Goal: Task Accomplishment & Management: Use online tool/utility

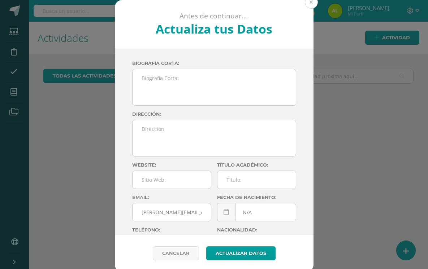
click at [308, 4] on button at bounding box center [311, 2] width 13 height 13
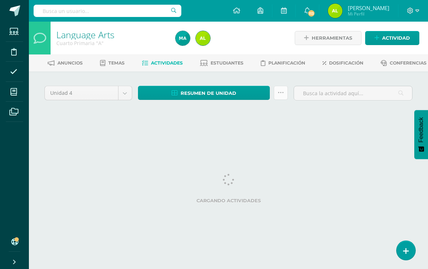
click at [278, 96] on icon at bounding box center [281, 93] width 6 height 6
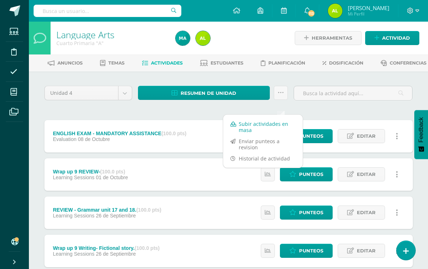
click at [247, 127] on link "Subir actividades en masa" at bounding box center [262, 126] width 79 height 17
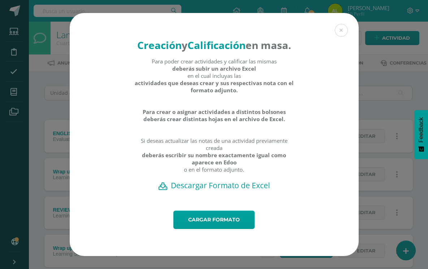
click at [236, 191] on h2 "Descargar Formato de Excel" at bounding box center [214, 186] width 264 height 10
click at [221, 227] on link "Cargar formato" at bounding box center [213, 220] width 81 height 18
click at [340, 25] on button at bounding box center [341, 30] width 13 height 13
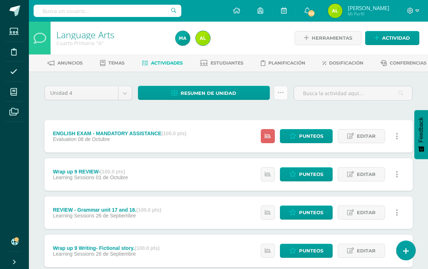
click at [282, 96] on icon at bounding box center [281, 93] width 6 height 6
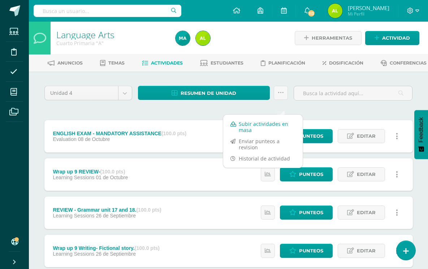
click at [249, 126] on link "Subir actividades en masa" at bounding box center [262, 126] width 79 height 17
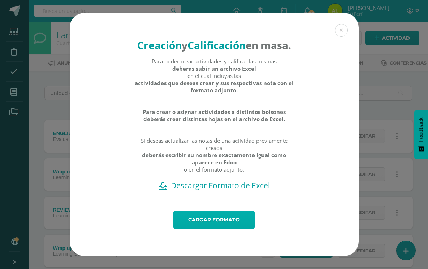
click at [201, 226] on link "Cargar formato" at bounding box center [213, 220] width 81 height 18
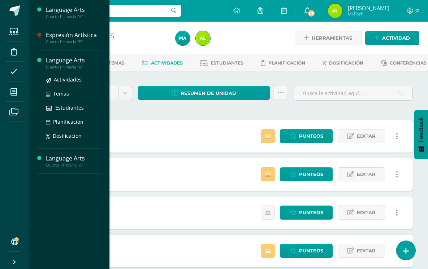
click at [77, 61] on div "Language Arts" at bounding box center [73, 60] width 55 height 8
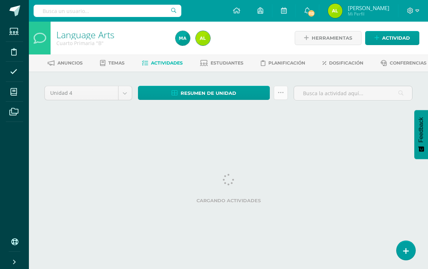
click at [280, 96] on icon at bounding box center [281, 93] width 6 height 6
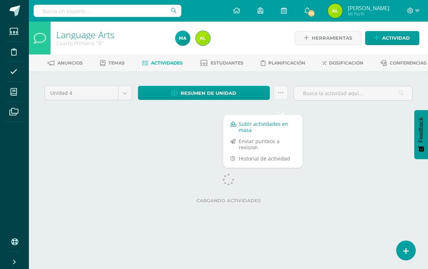
click at [258, 127] on link "Subir actividades en masa" at bounding box center [262, 126] width 79 height 17
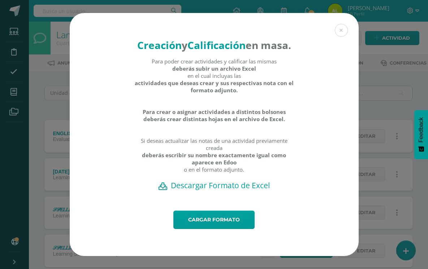
click at [231, 191] on h2 "Descargar Formato de Excel" at bounding box center [214, 186] width 264 height 10
click at [207, 229] on link "Cargar formato" at bounding box center [213, 220] width 81 height 18
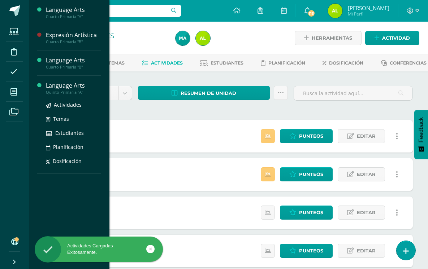
click at [71, 86] on div "Language Arts" at bounding box center [73, 86] width 55 height 8
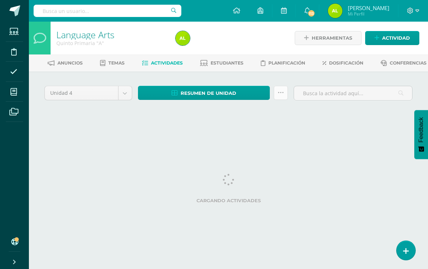
click at [281, 96] on icon at bounding box center [281, 93] width 6 height 6
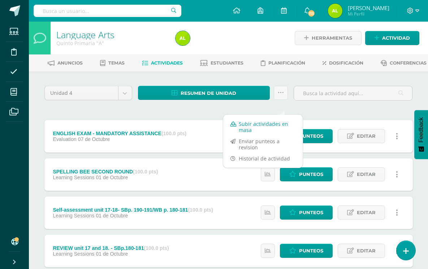
click at [270, 129] on link "Subir actividades en masa" at bounding box center [262, 126] width 79 height 17
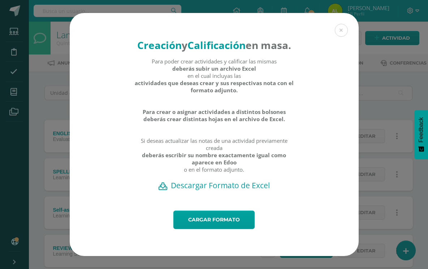
click at [211, 191] on h2 "Descargar Formato de Excel" at bounding box center [214, 186] width 264 height 10
click at [391, 100] on div "Creación y Calificación en masa. Para poder crear actividades y calificar las m…" at bounding box center [214, 134] width 422 height 243
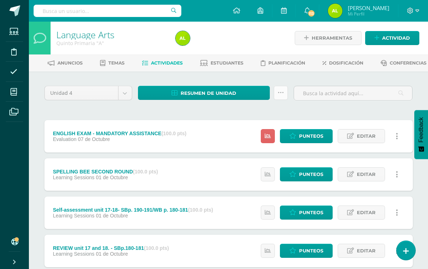
click at [285, 99] on link at bounding box center [281, 93] width 14 height 14
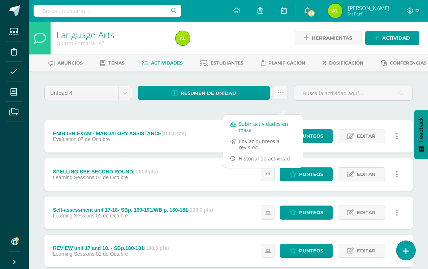
click at [258, 133] on link "Subir actividades en masa" at bounding box center [262, 126] width 79 height 17
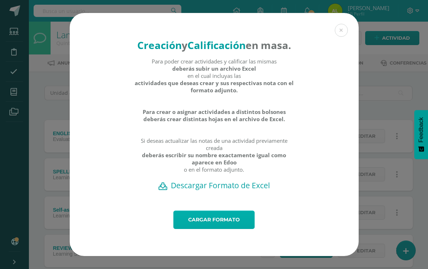
click at [214, 223] on link "Cargar formato" at bounding box center [213, 220] width 81 height 18
